Goal: Information Seeking & Learning: Learn about a topic

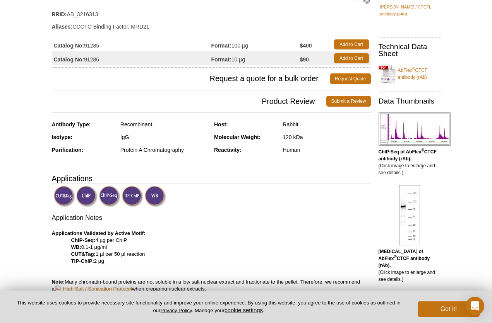
scroll to position [82, 0]
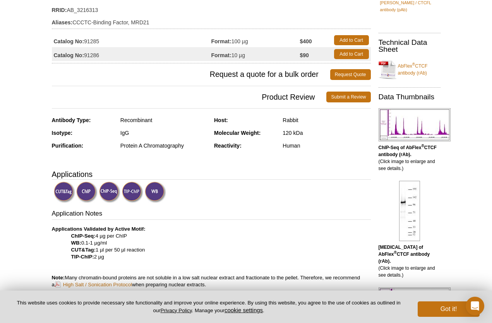
click at [63, 192] on img at bounding box center [64, 192] width 21 height 21
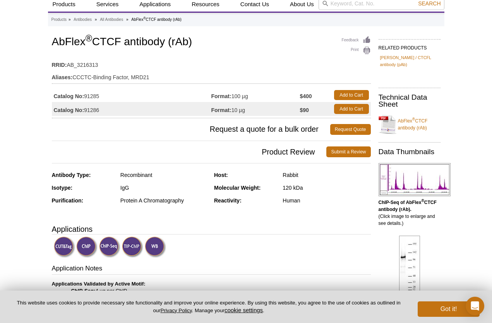
scroll to position [0, 0]
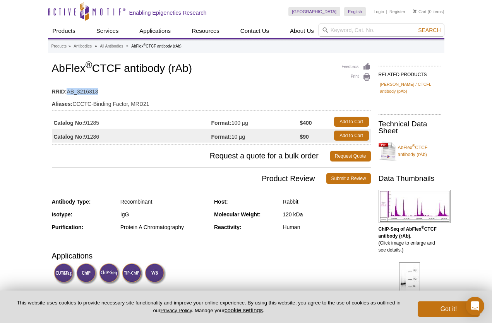
drag, startPoint x: 98, startPoint y: 91, endPoint x: 68, endPoint y: 91, distance: 30.2
click at [68, 91] on td "RRID: AB_3216313" at bounding box center [211, 90] width 319 height 12
copy td "AB_3216313"
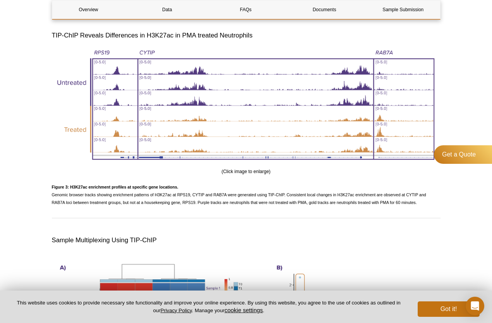
scroll to position [1409, 0]
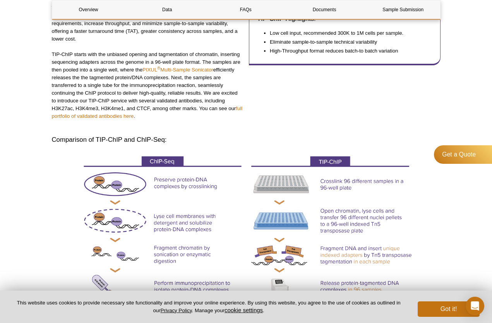
scroll to position [178, 0]
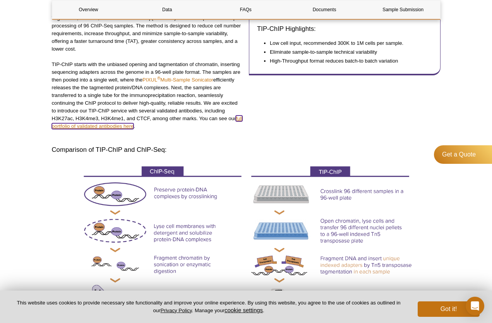
click at [92, 124] on link "full portfolio of validated antibodies here" at bounding box center [147, 123] width 191 height 14
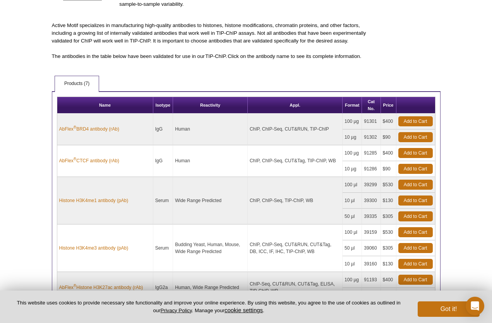
scroll to position [130, 0]
